Goal: Task Accomplishment & Management: Complete application form

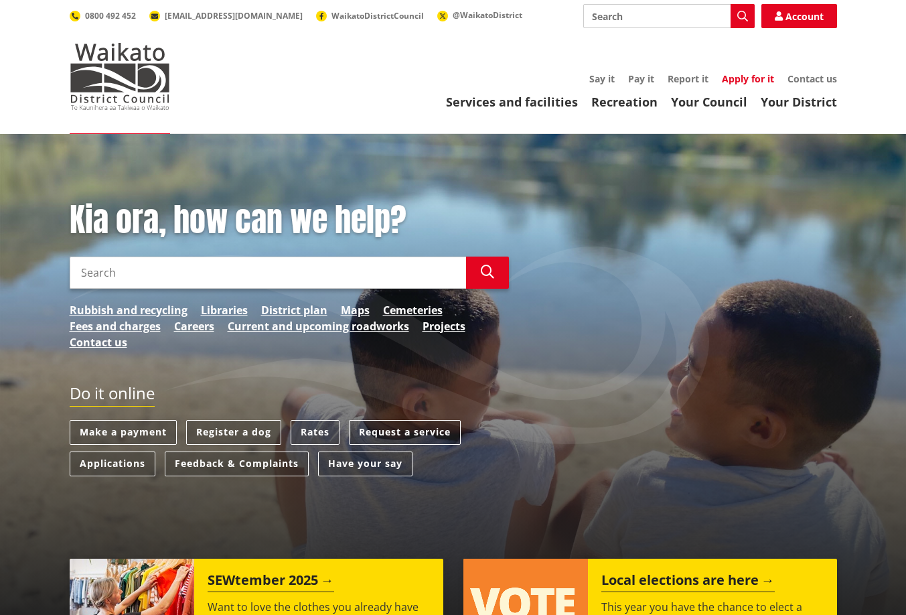
click at [748, 79] on link "Apply for it" at bounding box center [748, 78] width 52 height 13
click at [155, 271] on input "Search" at bounding box center [268, 273] width 397 height 32
click at [559, 400] on div "Do it online Make a payment Register a dog Rates Request a service Applications…" at bounding box center [454, 437] width 788 height 106
click at [744, 77] on link "Apply for it" at bounding box center [748, 78] width 52 height 13
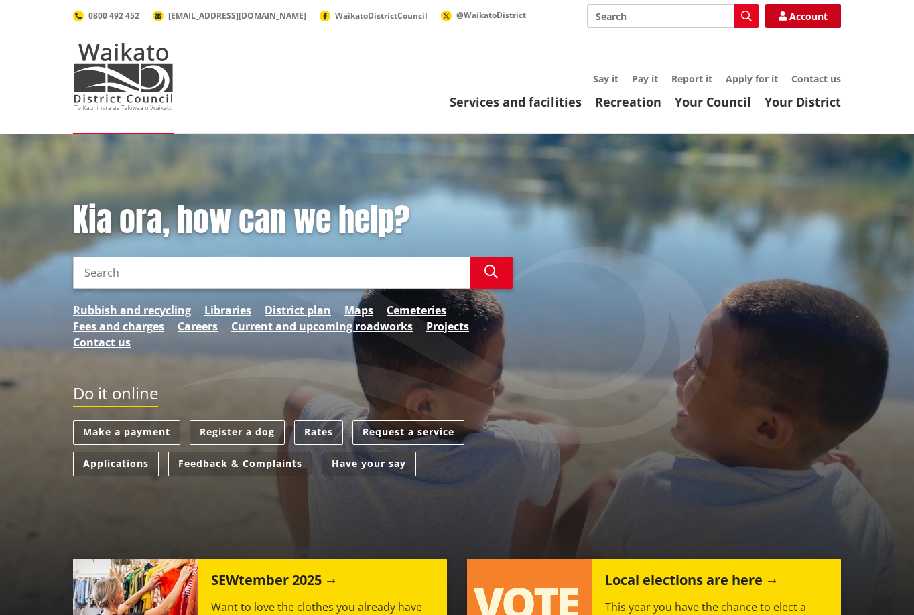
click at [797, 14] on link "Account" at bounding box center [803, 16] width 76 height 24
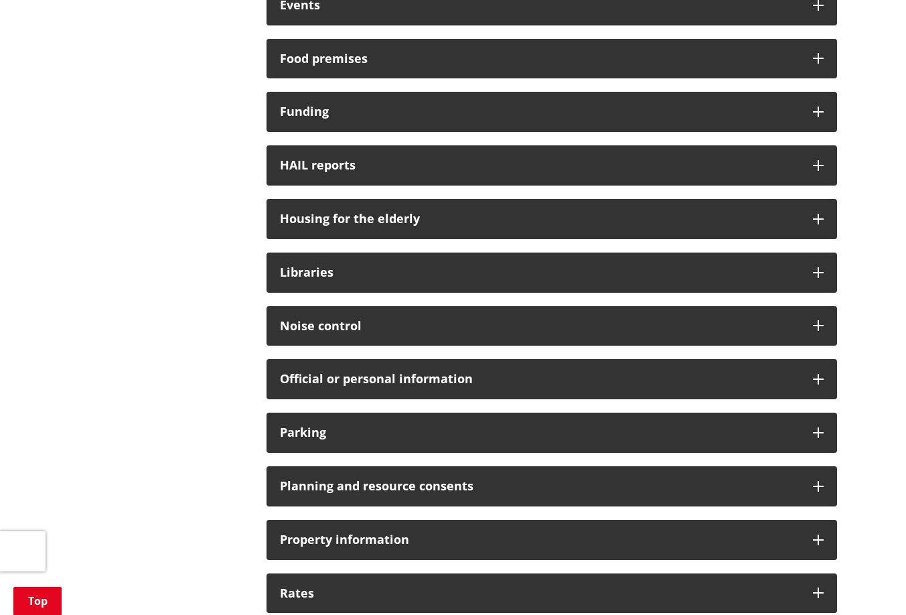
scroll to position [698, 0]
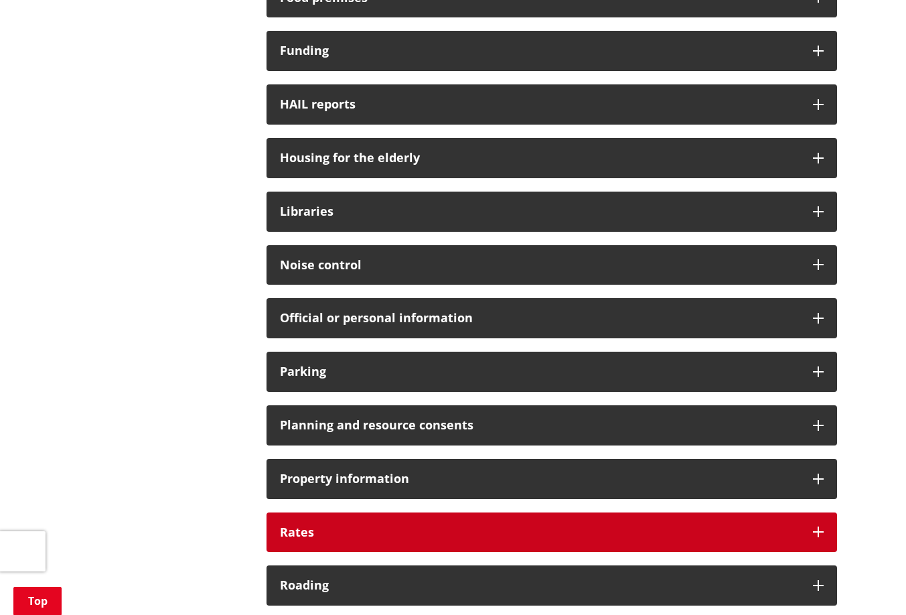
click at [809, 529] on div "Rates" at bounding box center [552, 532] width 571 height 40
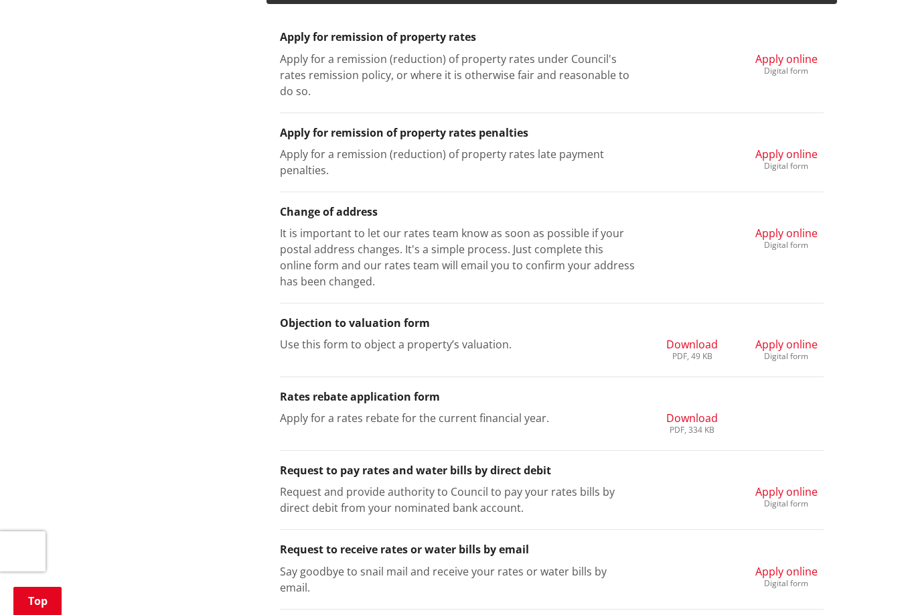
scroll to position [1256, 0]
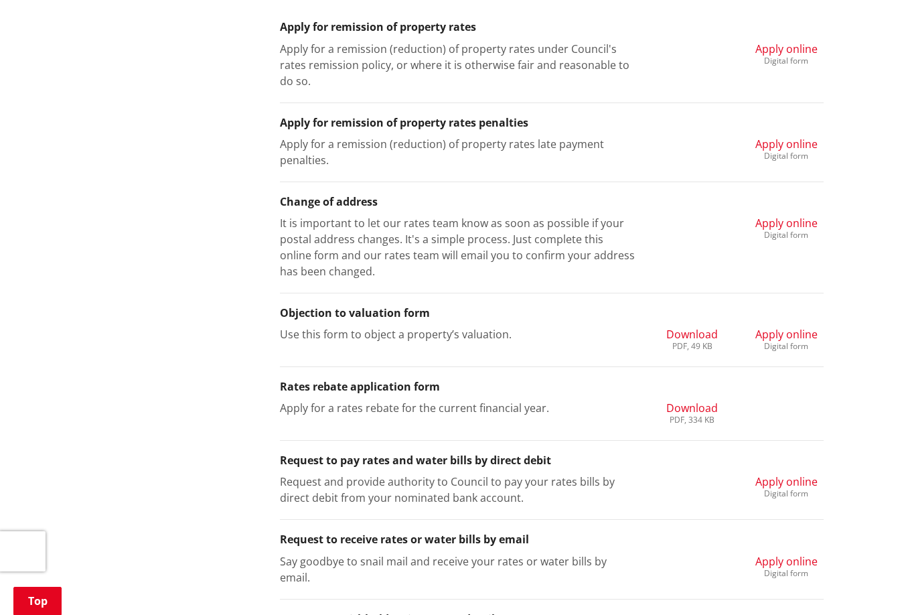
click at [766, 480] on span "Apply online" at bounding box center [787, 481] width 62 height 15
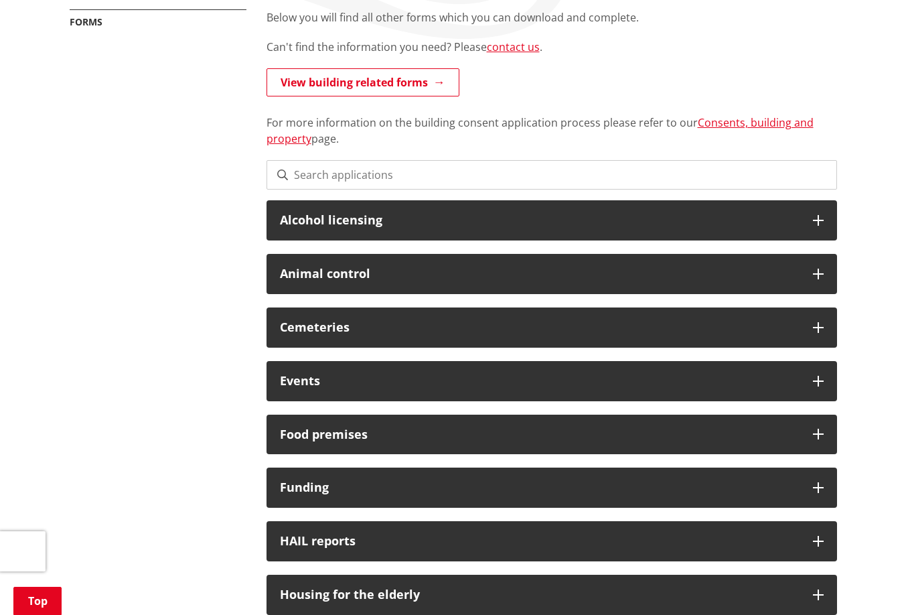
scroll to position [78, 0]
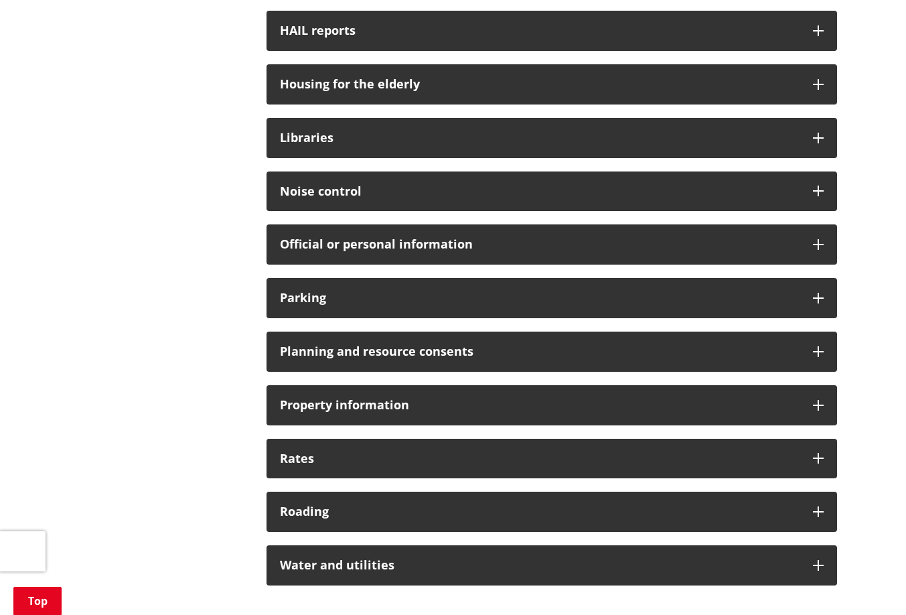
scroll to position [813, 0]
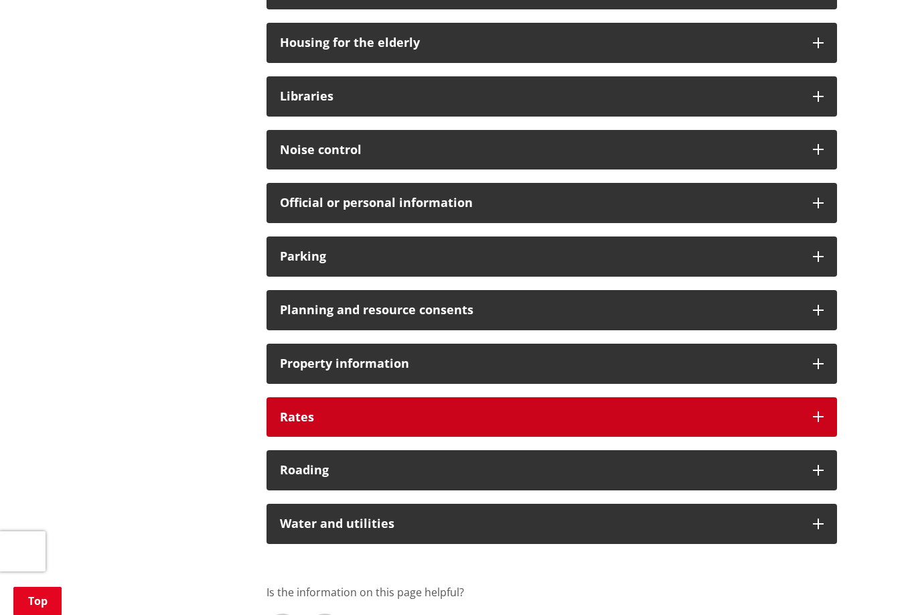
click at [804, 411] on div "Rates" at bounding box center [552, 417] width 571 height 40
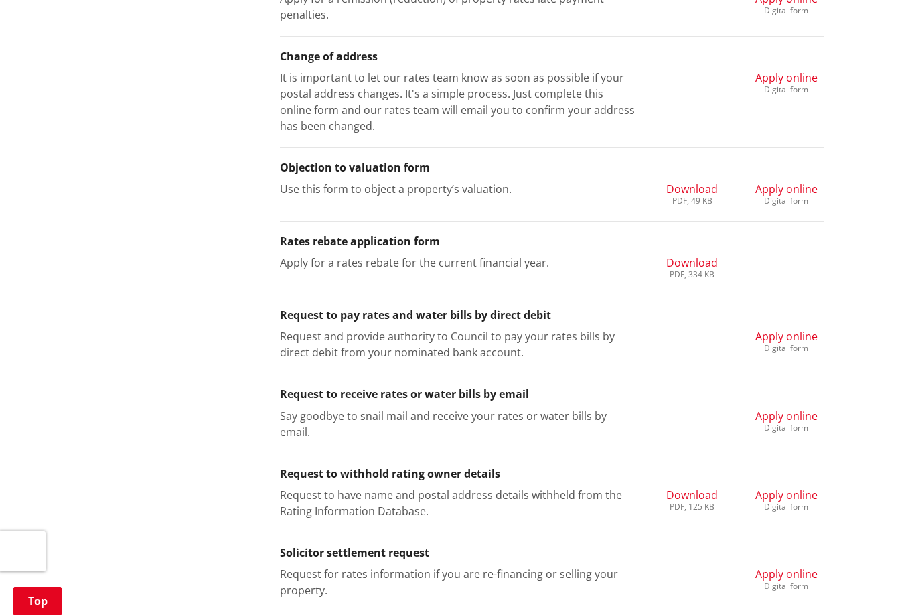
scroll to position [1454, 0]
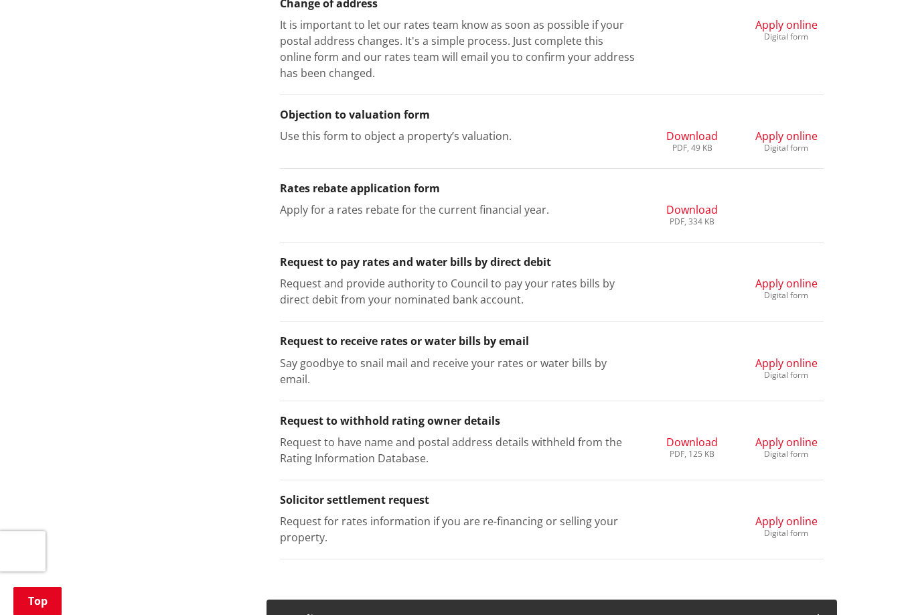
click at [770, 364] on span "Apply online" at bounding box center [787, 363] width 62 height 15
